Goal: Information Seeking & Learning: Learn about a topic

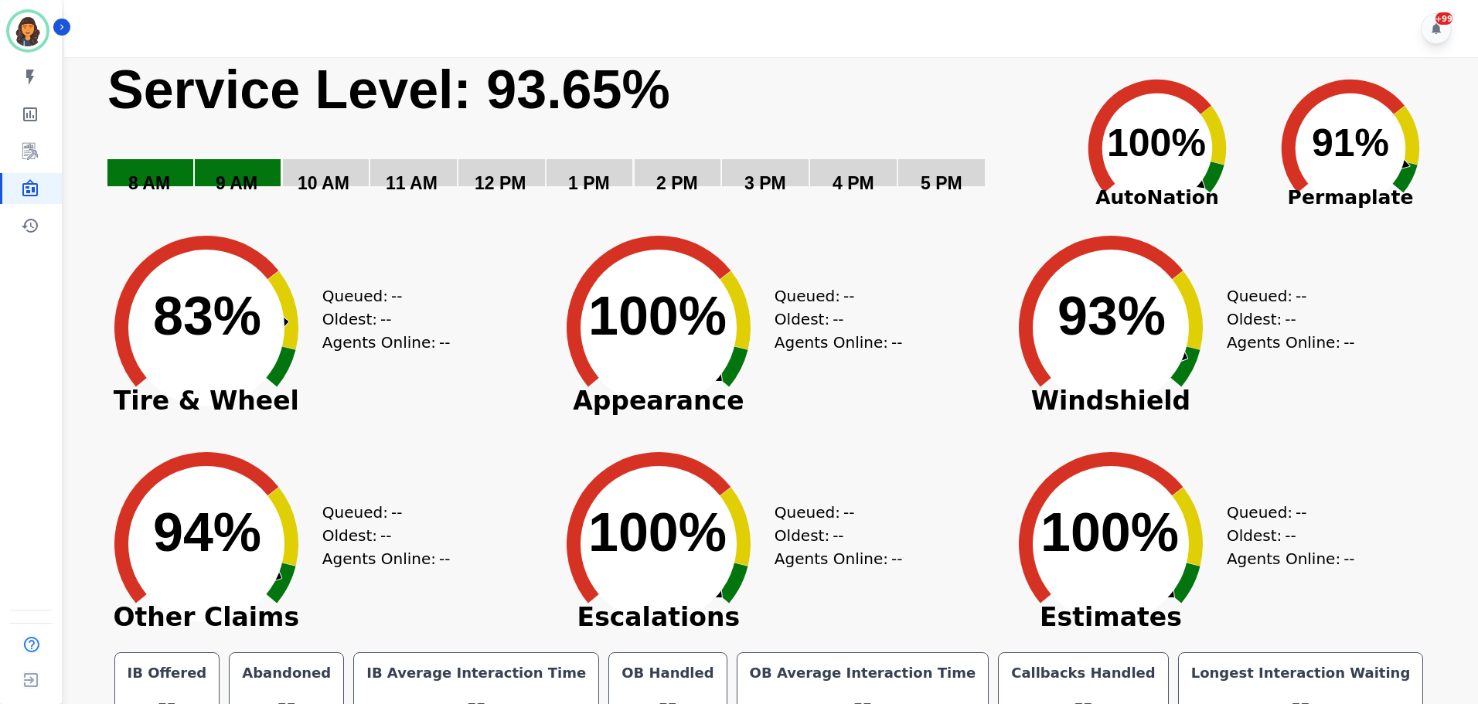
scroll to position [35, 0]
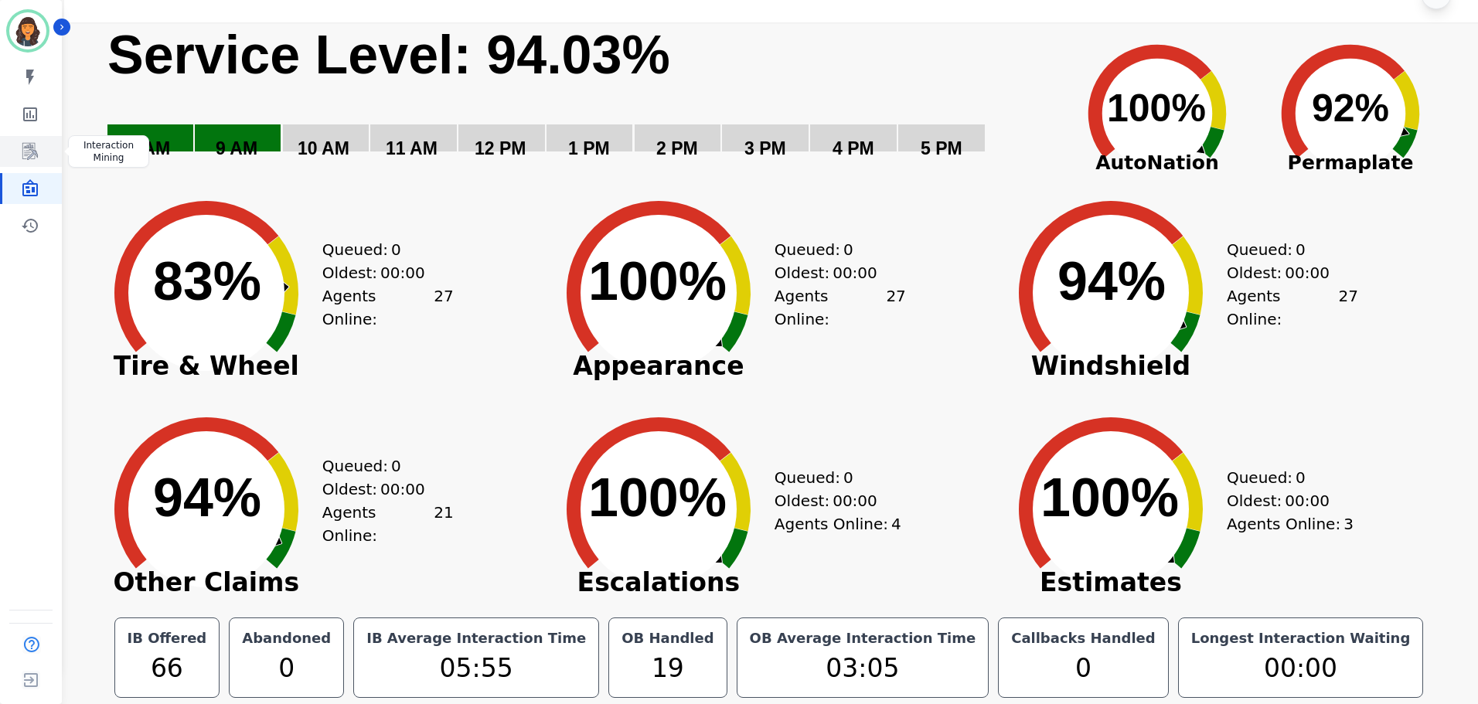
click at [35, 151] on icon "Sidebar" at bounding box center [31, 152] width 12 height 15
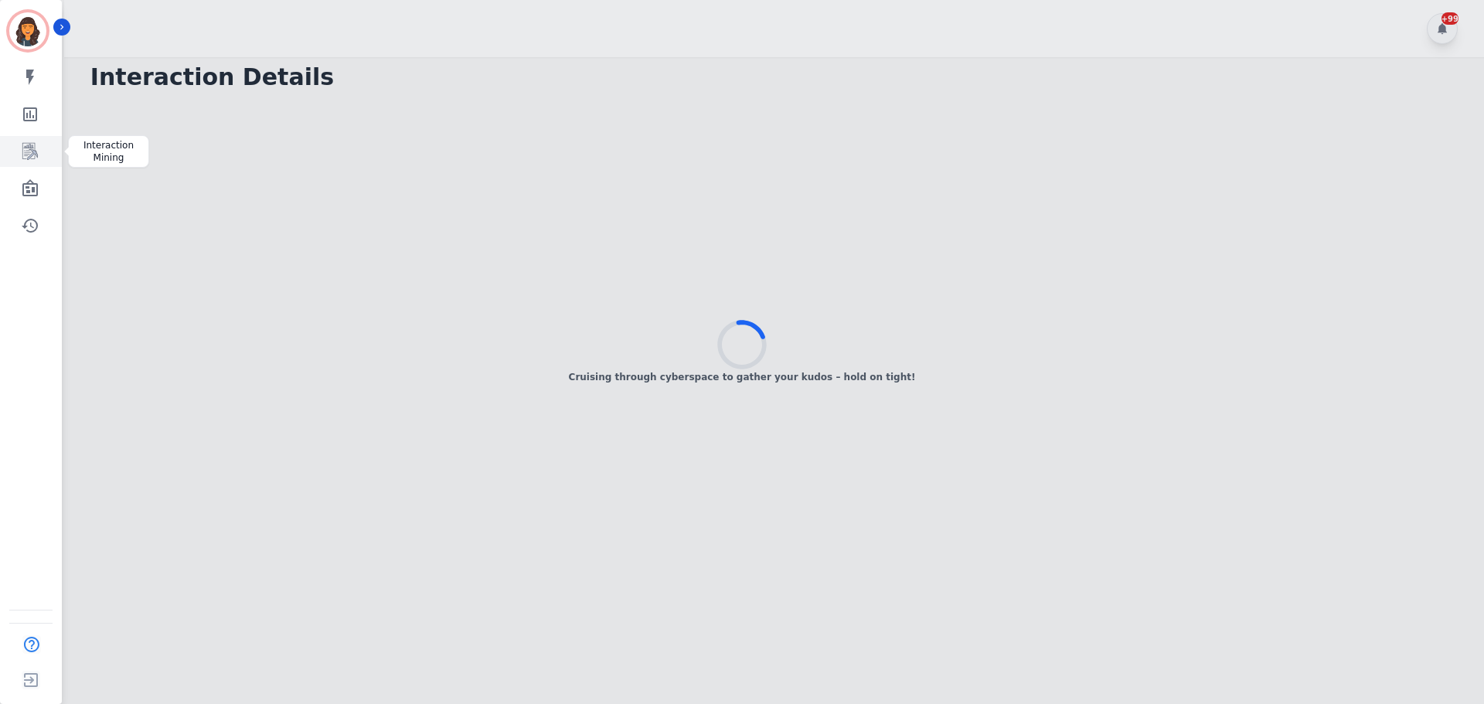
click at [35, 151] on icon "Sidebar" at bounding box center [29, 151] width 15 height 17
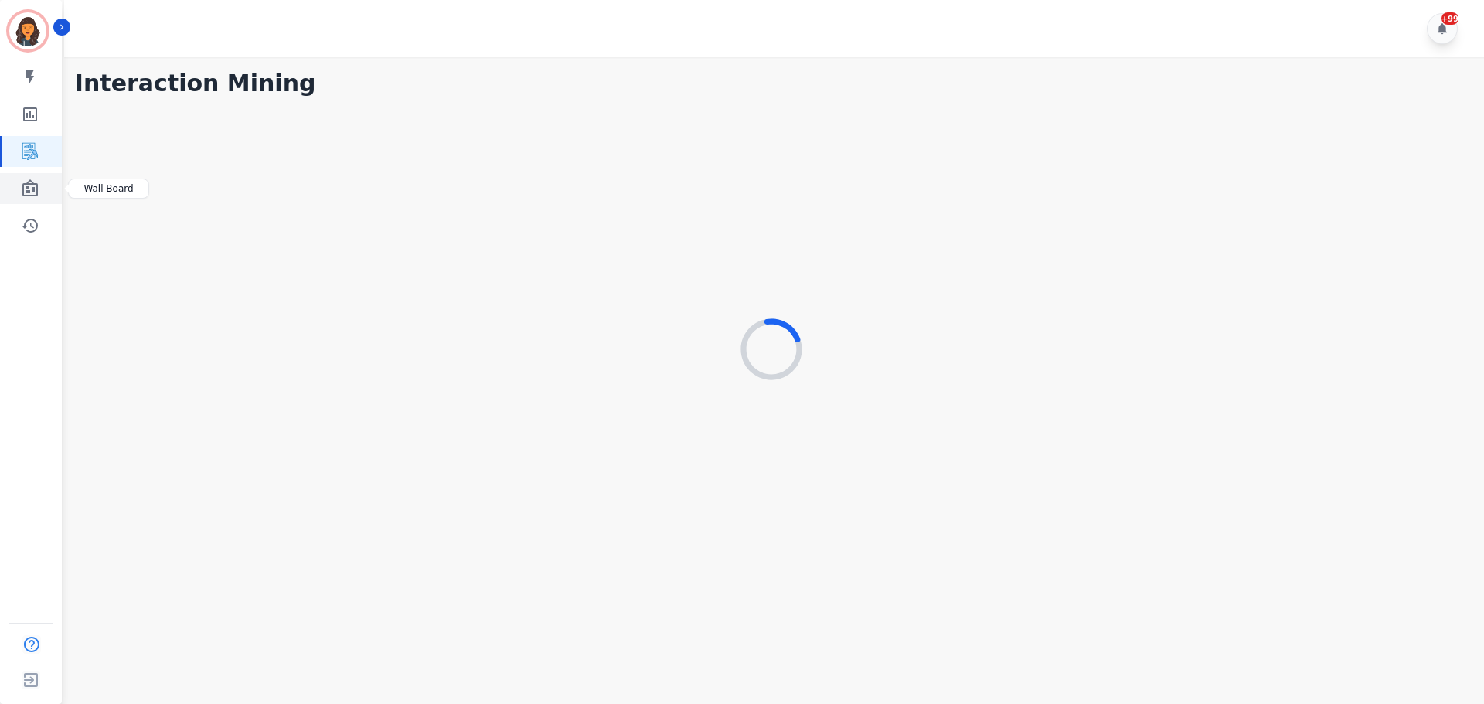
click at [36, 181] on icon "Sidebar" at bounding box center [30, 188] width 19 height 19
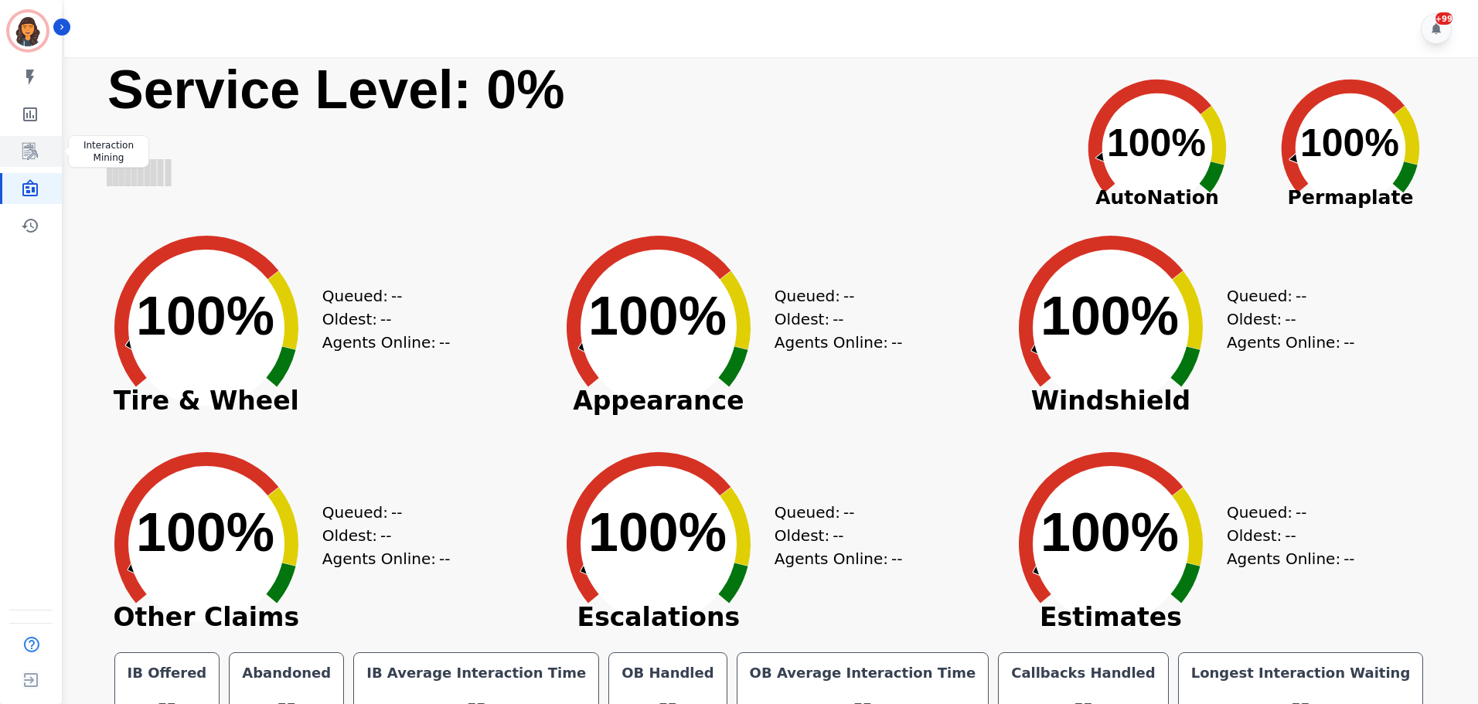
click at [39, 150] on link "Sidebar" at bounding box center [32, 151] width 60 height 31
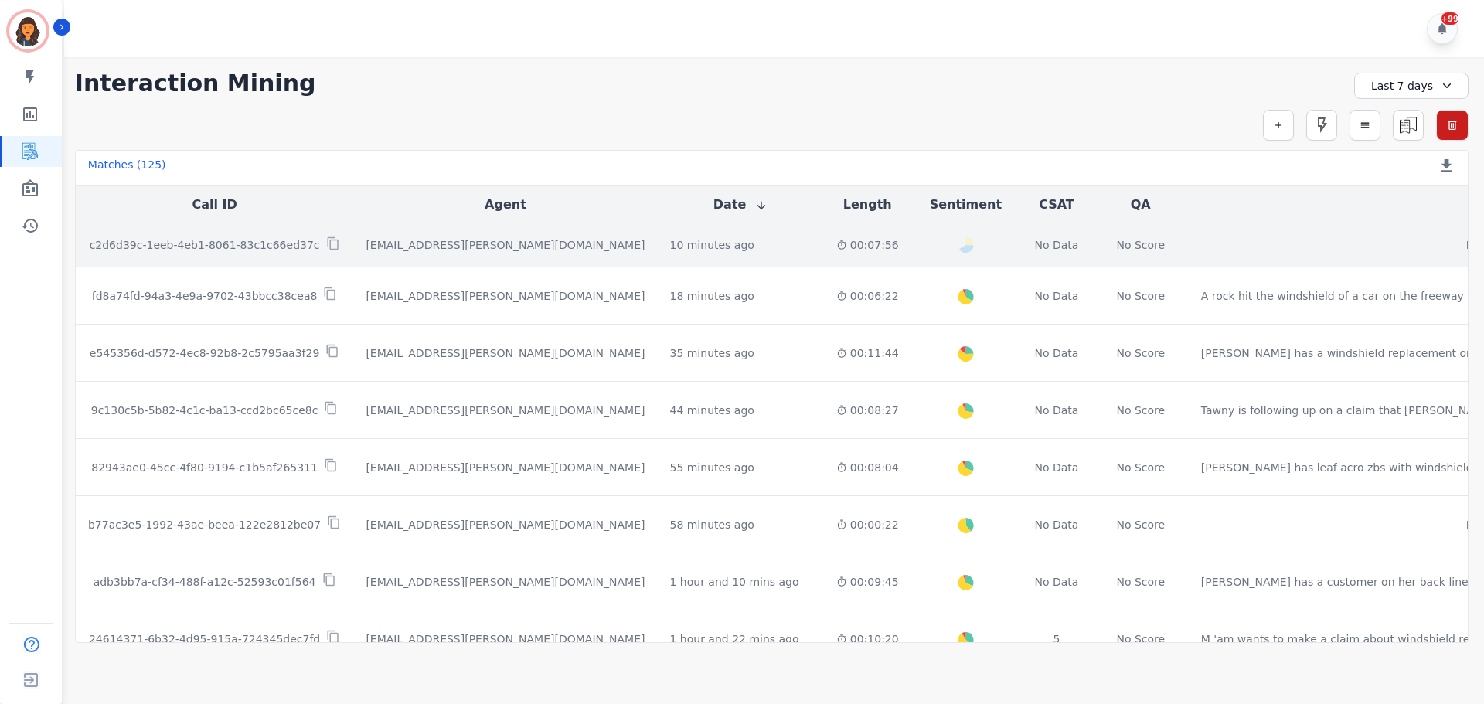
click at [266, 244] on p "c2d6d39c-1eeb-4eb1-8061-83c1c66ed37c" at bounding box center [205, 244] width 230 height 15
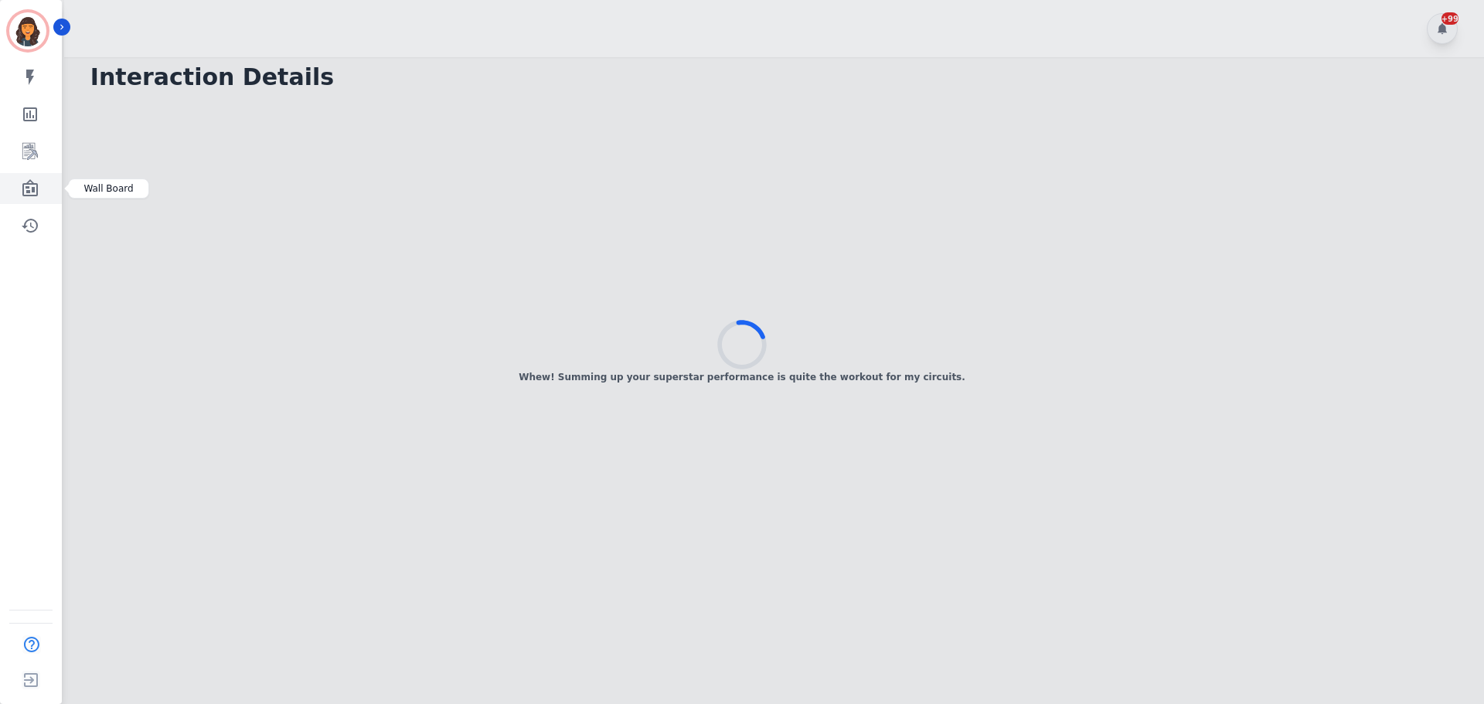
click at [30, 192] on icon "Sidebar" at bounding box center [29, 187] width 15 height 17
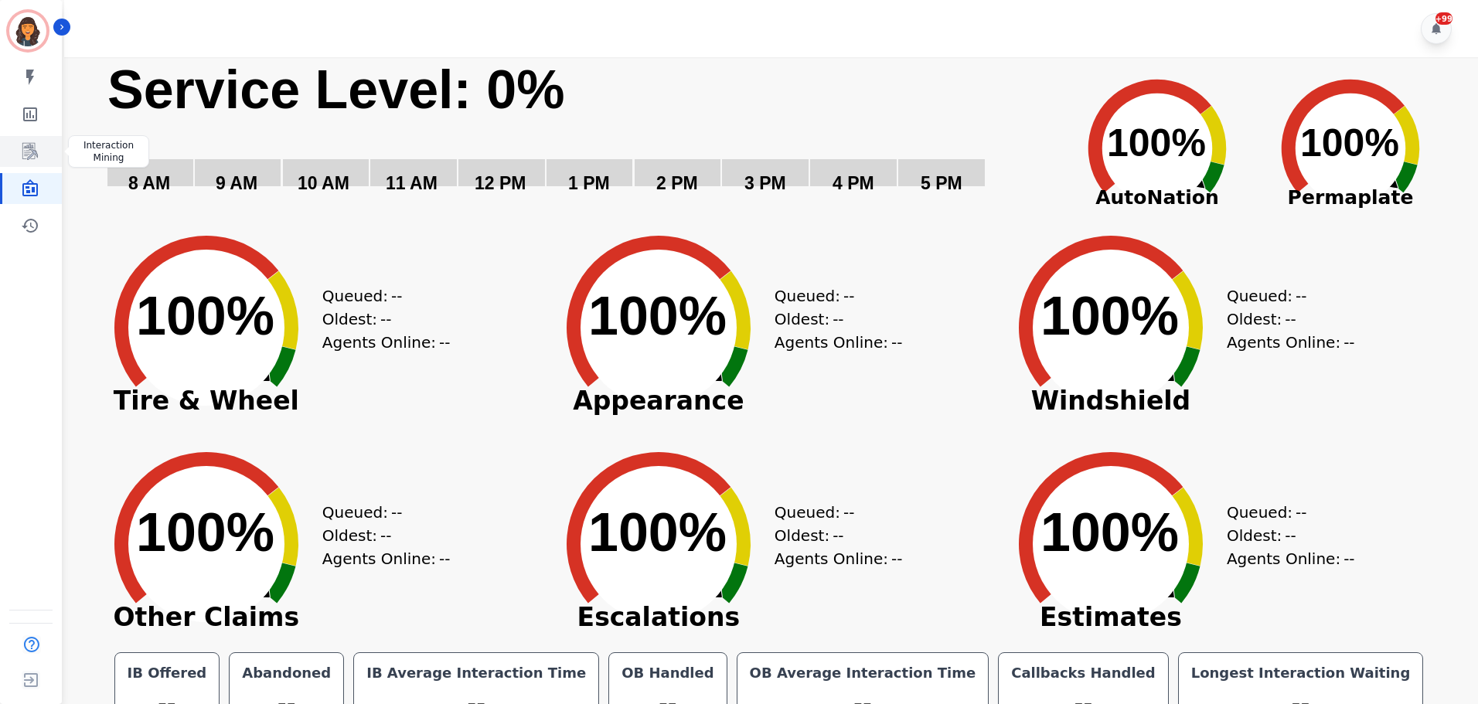
click at [26, 150] on icon "Sidebar" at bounding box center [30, 151] width 19 height 19
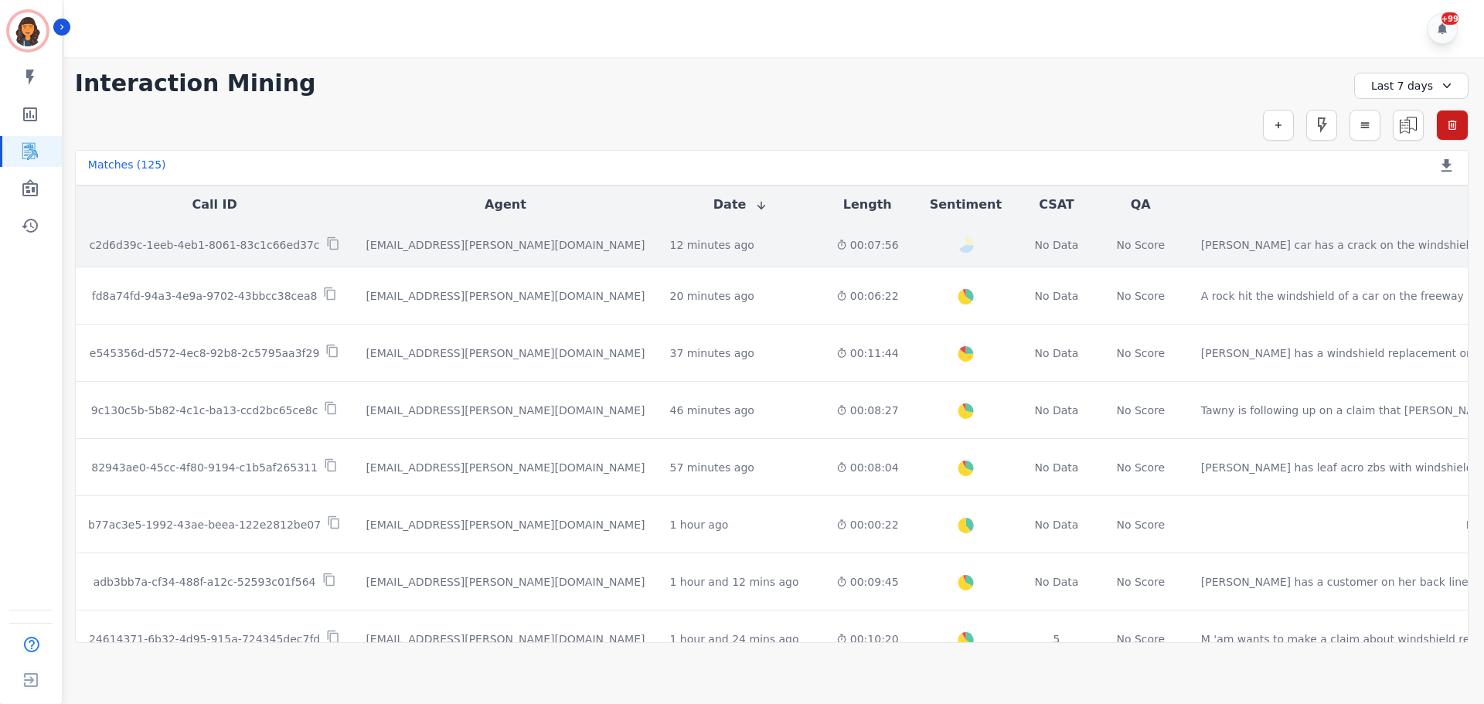
click at [253, 247] on p "c2d6d39c-1eeb-4eb1-8061-83c1c66ed37c" at bounding box center [205, 244] width 230 height 15
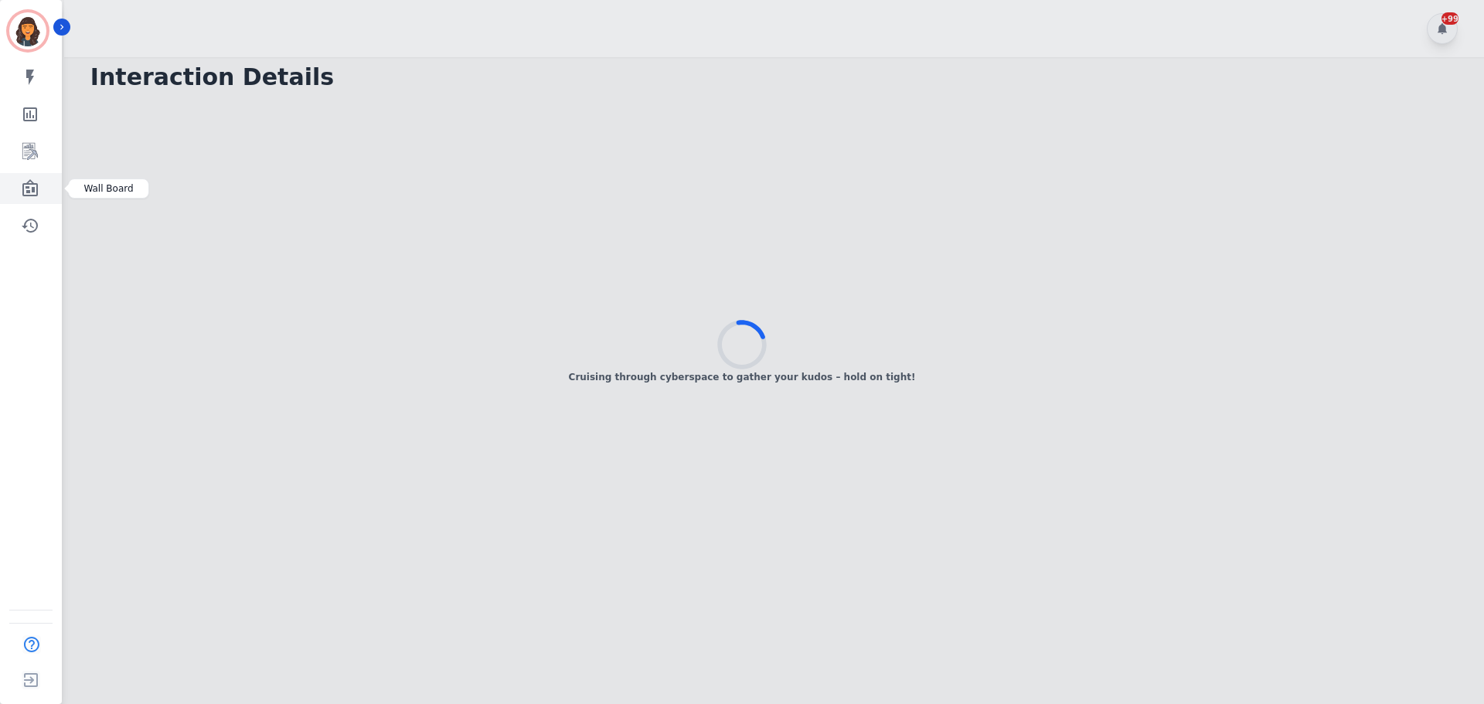
click at [37, 192] on icon "Sidebar" at bounding box center [29, 187] width 15 height 17
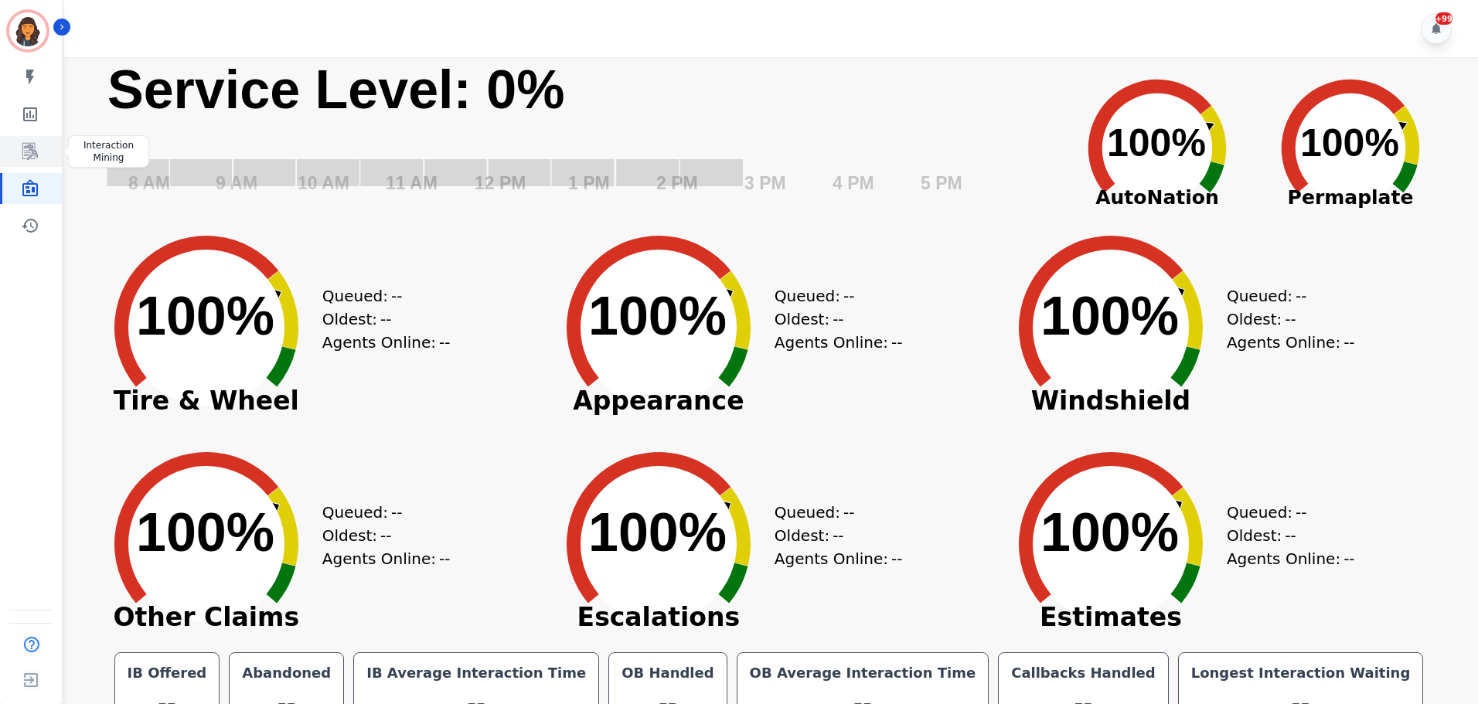
click at [42, 155] on link "Sidebar" at bounding box center [32, 151] width 60 height 31
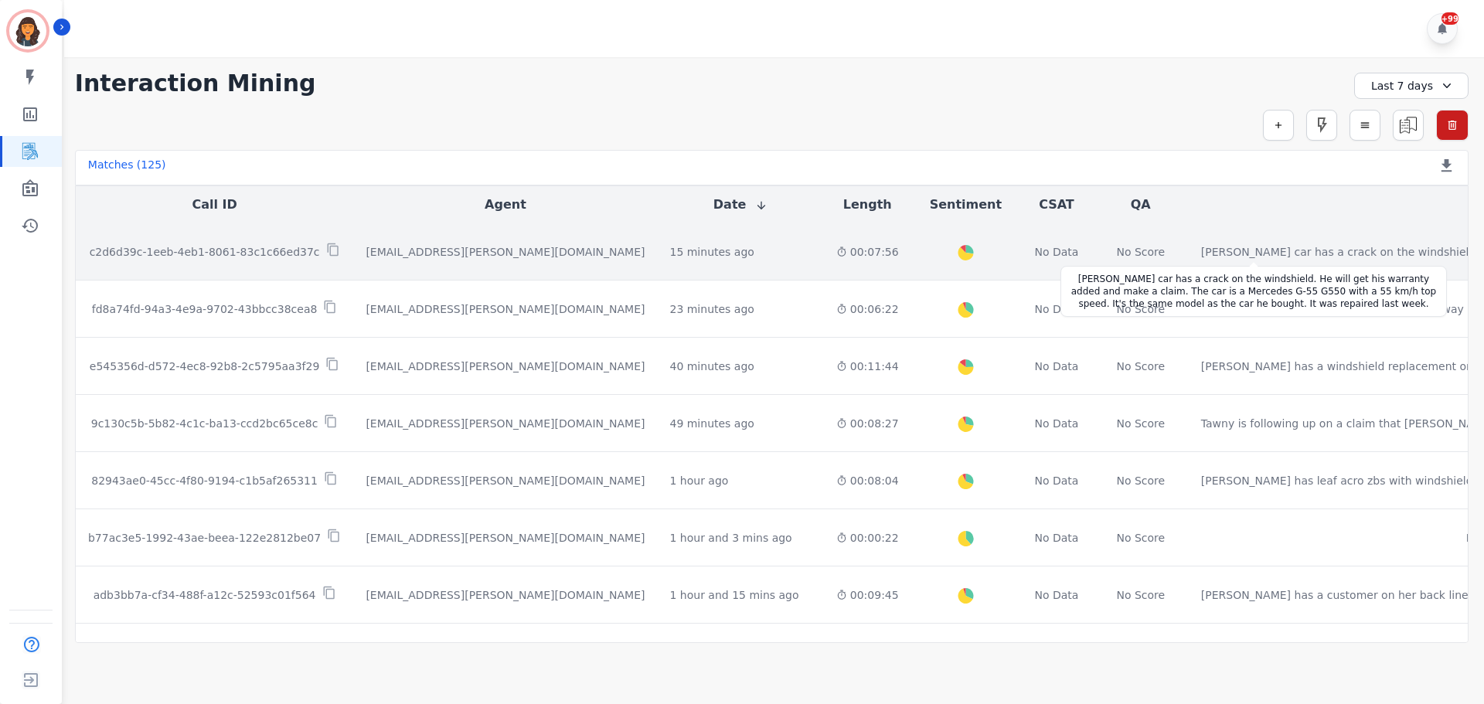
click at [1201, 255] on div "Namir Siddiqui's car has a crack on the windshield. He will get his warranty ad…" at bounding box center [1481, 251] width 560 height 15
